Goal: Task Accomplishment & Management: Complete application form

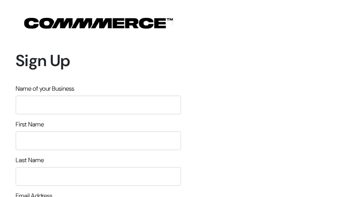
type input "xpftQUZWzSsrQbyB"
type input "tOYvJVPWqV"
type input "GEIzWmsDOnO"
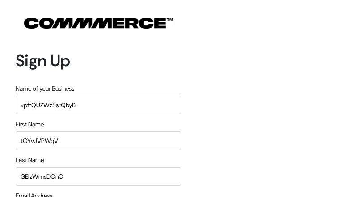
type input "sdelghingaro@luc.edu"
type input "9599858723"
type input "nKRFDkNQs"
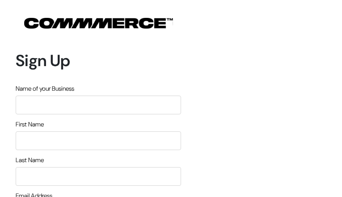
type input "FQQzIzKJXUH"
type input "ZYNkvbNHqF"
type input "VCYeozLhJb"
type input "[EMAIL_ADDRESS][DOMAIN_NAME]"
type input "9980322214"
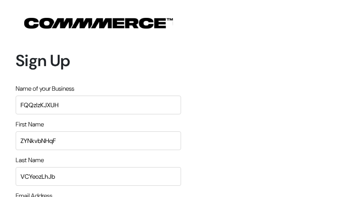
type input "RsvveOkxHwWB"
